Goal: Transaction & Acquisition: Obtain resource

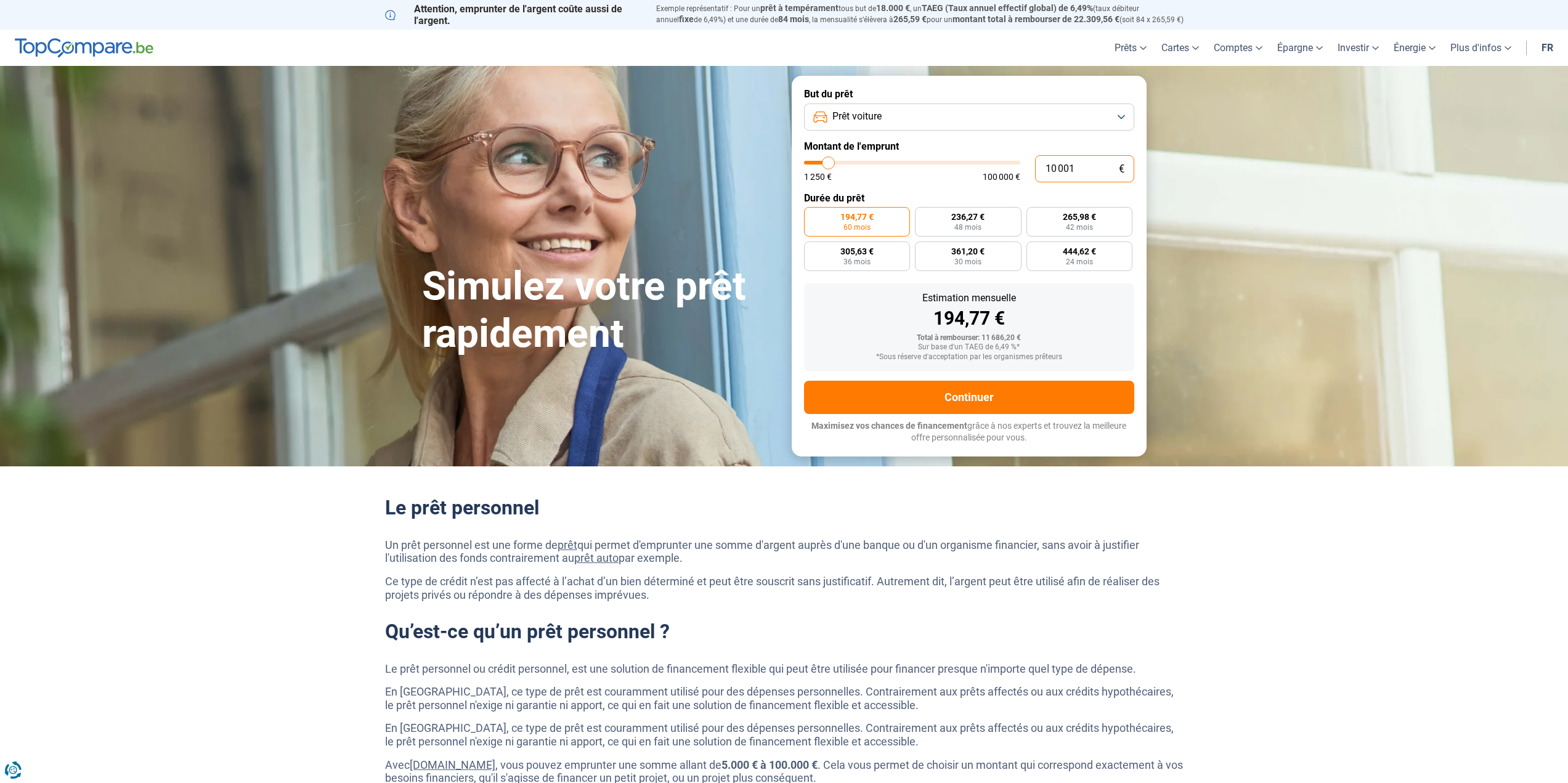
click at [1096, 160] on input "10 001" at bounding box center [1084, 168] width 99 height 27
type input "4"
type input "1250"
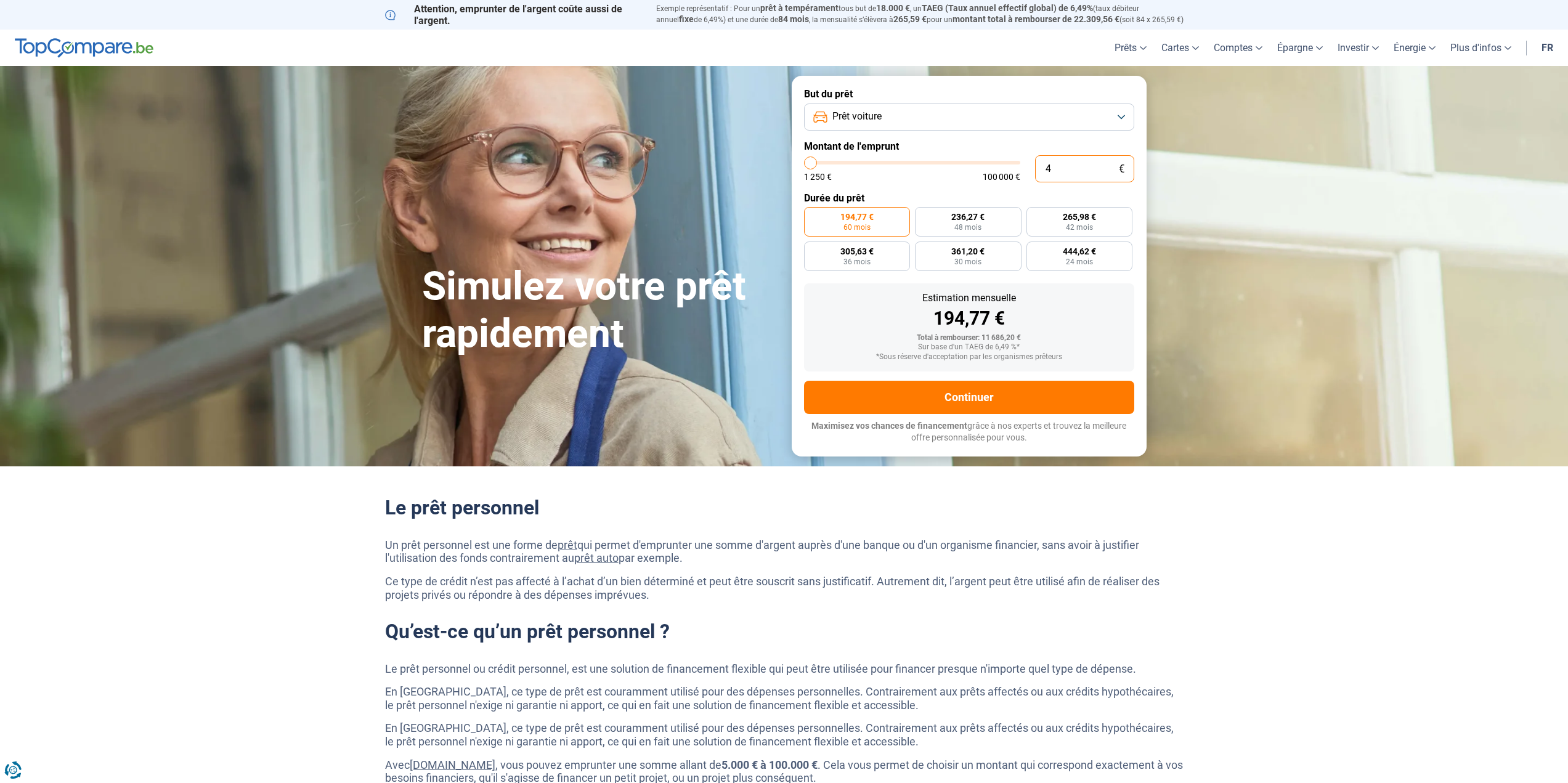
type input "40"
type input "1250"
type input "400"
type input "1250"
type input "4 000"
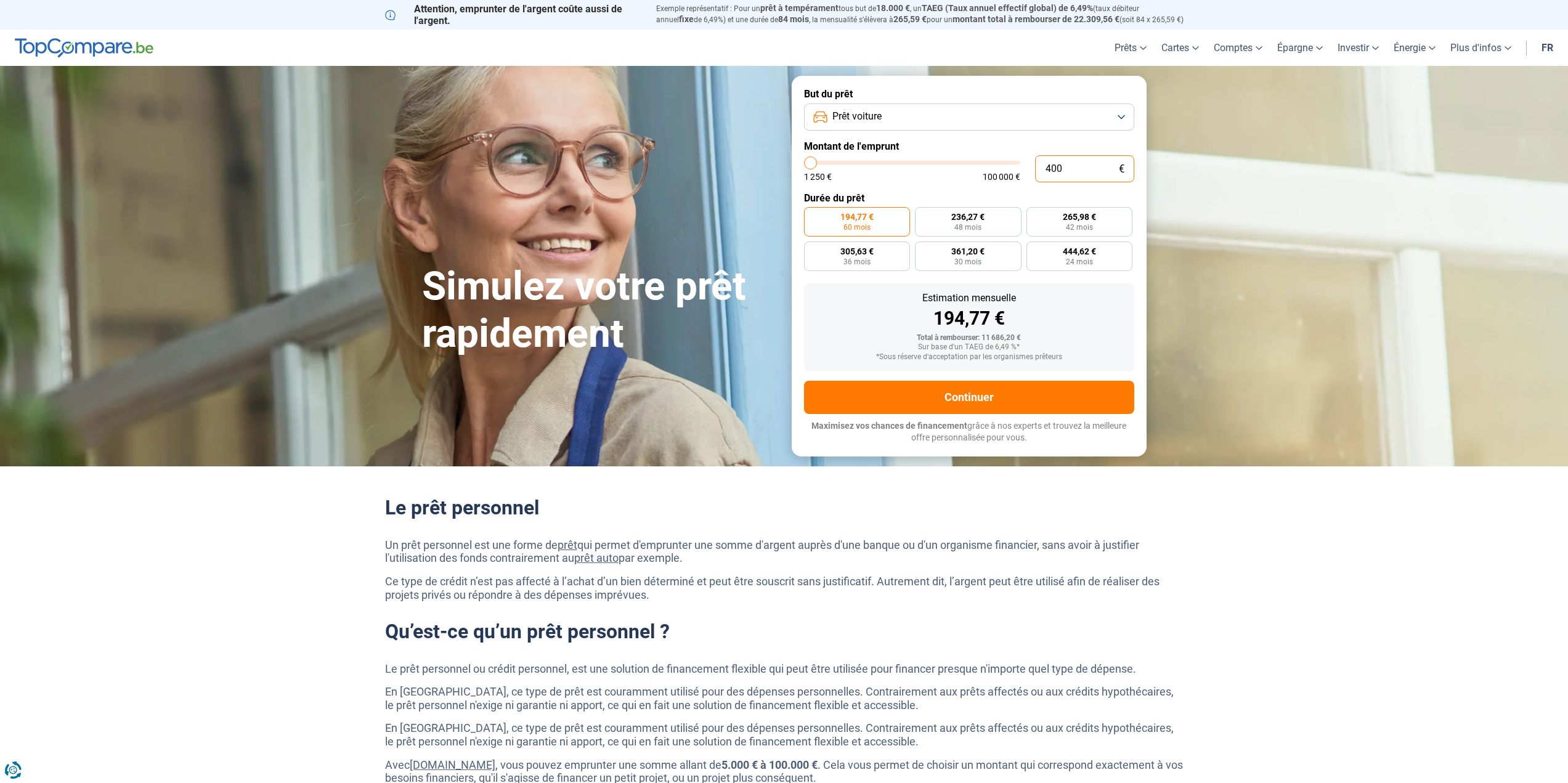
type input "4000"
type input "40 000"
type input "40000"
radio input "false"
type input "40 000"
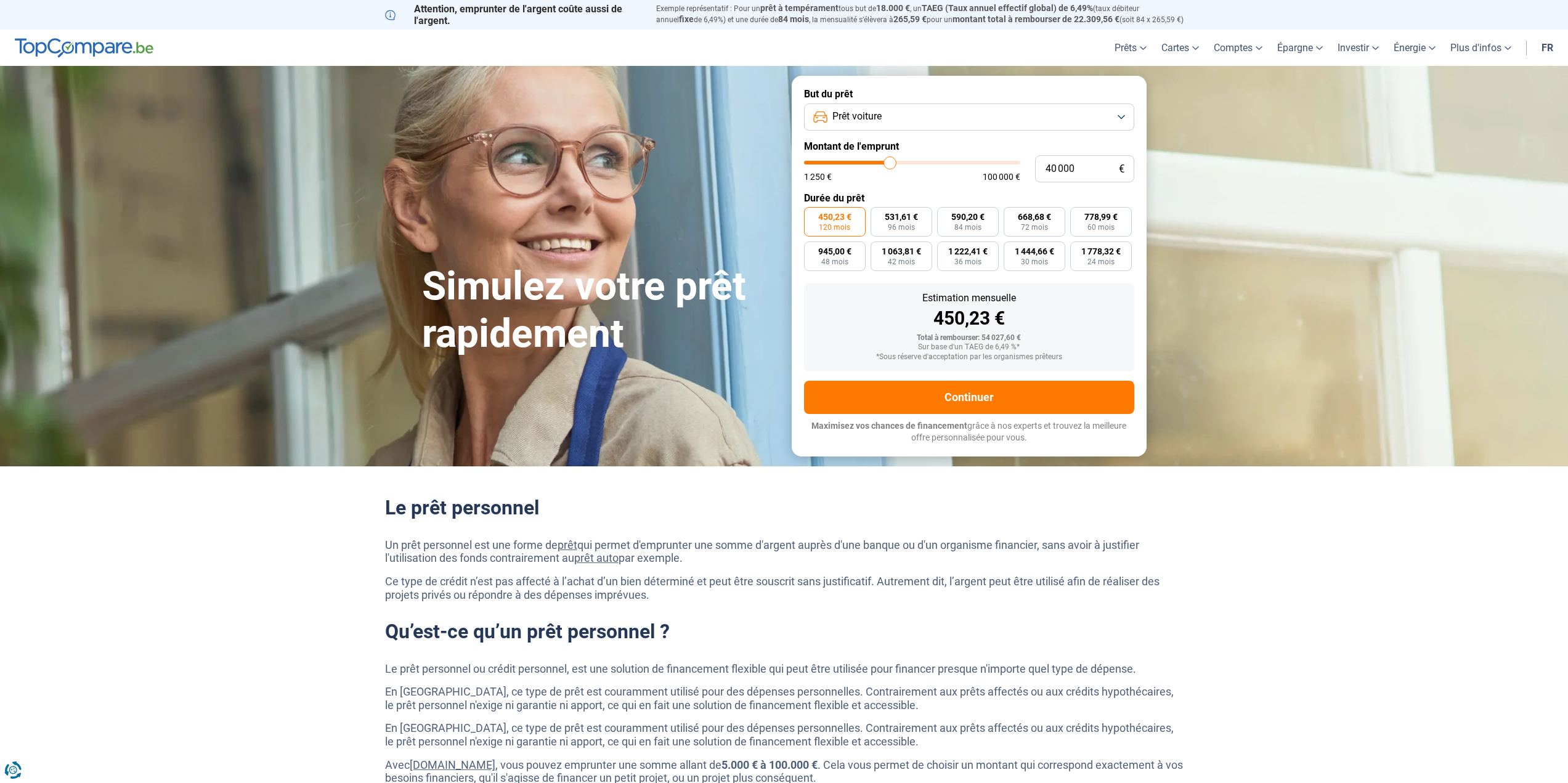
click at [1058, 318] on div "450,23 €" at bounding box center [968, 318] width 311 height 19
click at [973, 226] on span "84 mois" at bounding box center [968, 227] width 27 height 8
click at [945, 215] on input "590,20 € 84 mois" at bounding box center [941, 211] width 8 height 8
radio input "true"
